Goal: Find specific page/section: Find specific page/section

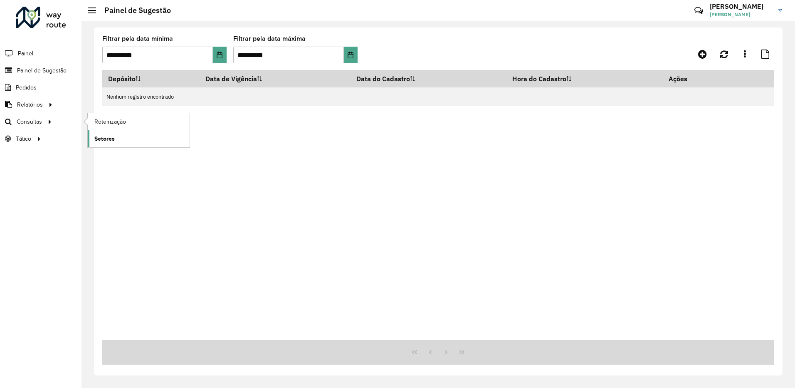
click at [110, 137] on span "Setores" at bounding box center [104, 138] width 20 height 9
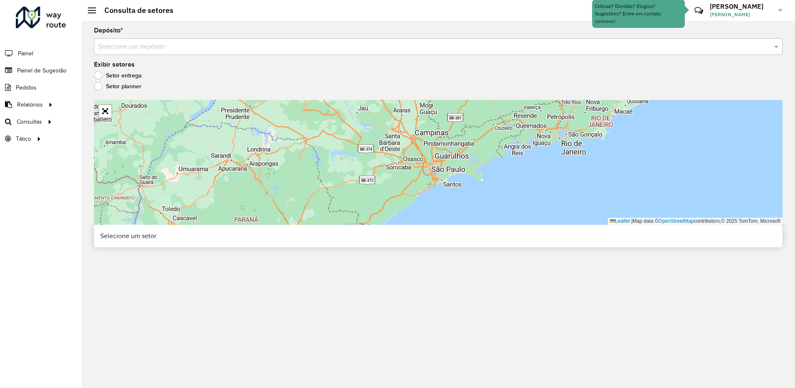
click at [266, 63] on div "Exibir setores Setor entrega Setor planner" at bounding box center [438, 78] width 689 height 32
click at [267, 48] on input "text" at bounding box center [430, 47] width 664 height 10
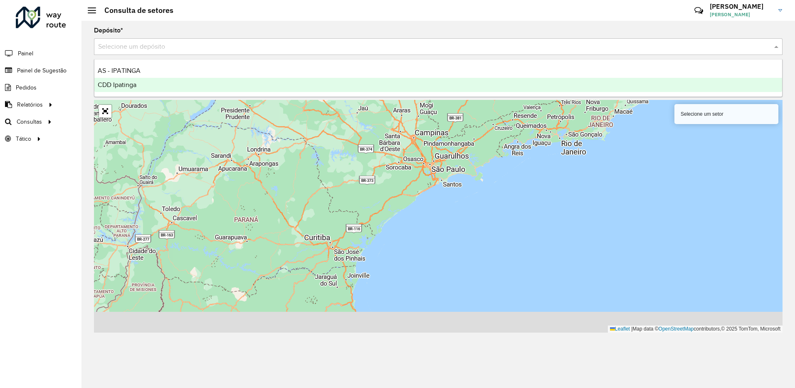
click at [200, 86] on div "CDD Ipatinga" at bounding box center [438, 85] width 688 height 14
